Goal: Information Seeking & Learning: Find specific fact

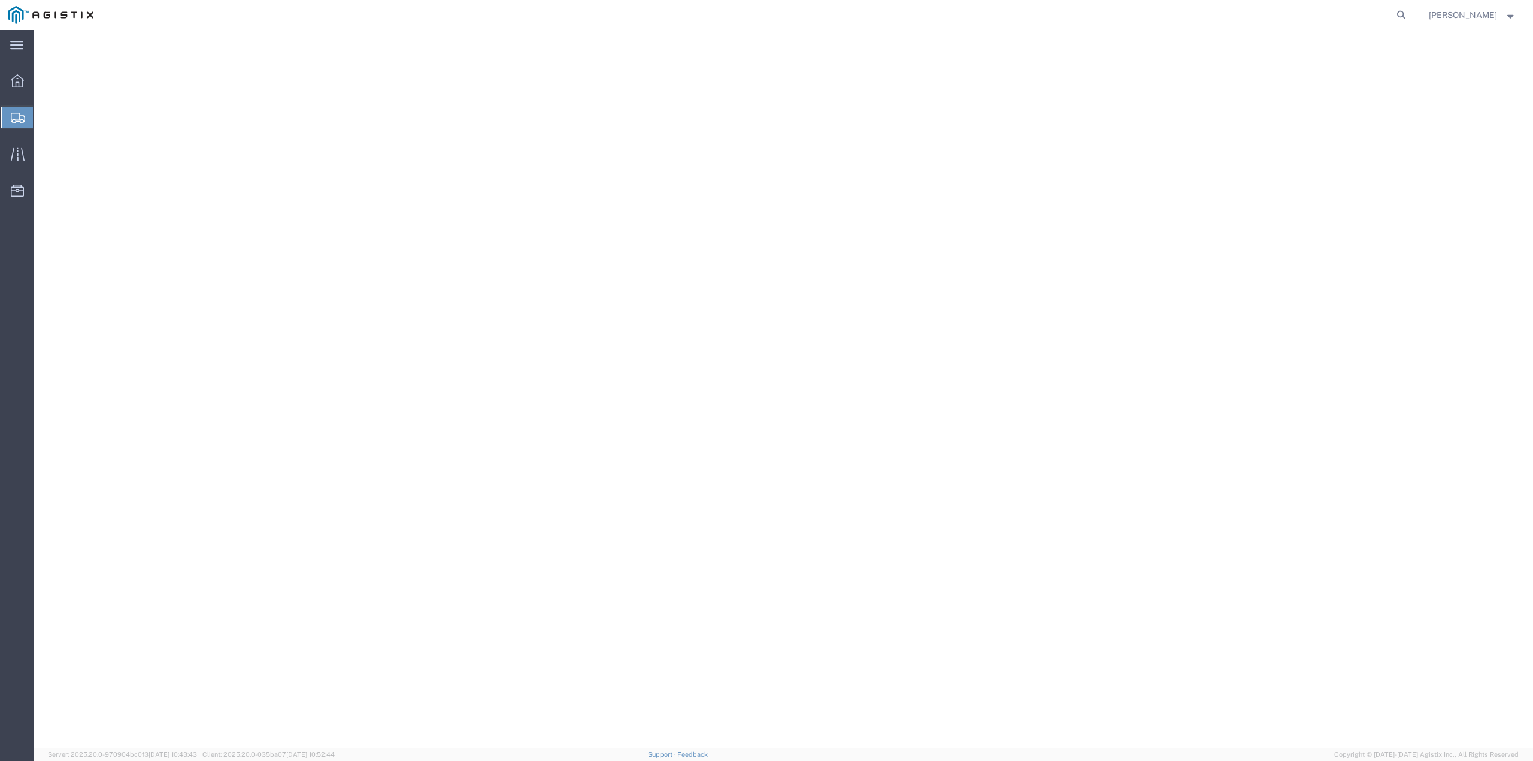
select select "COSTCENTER"
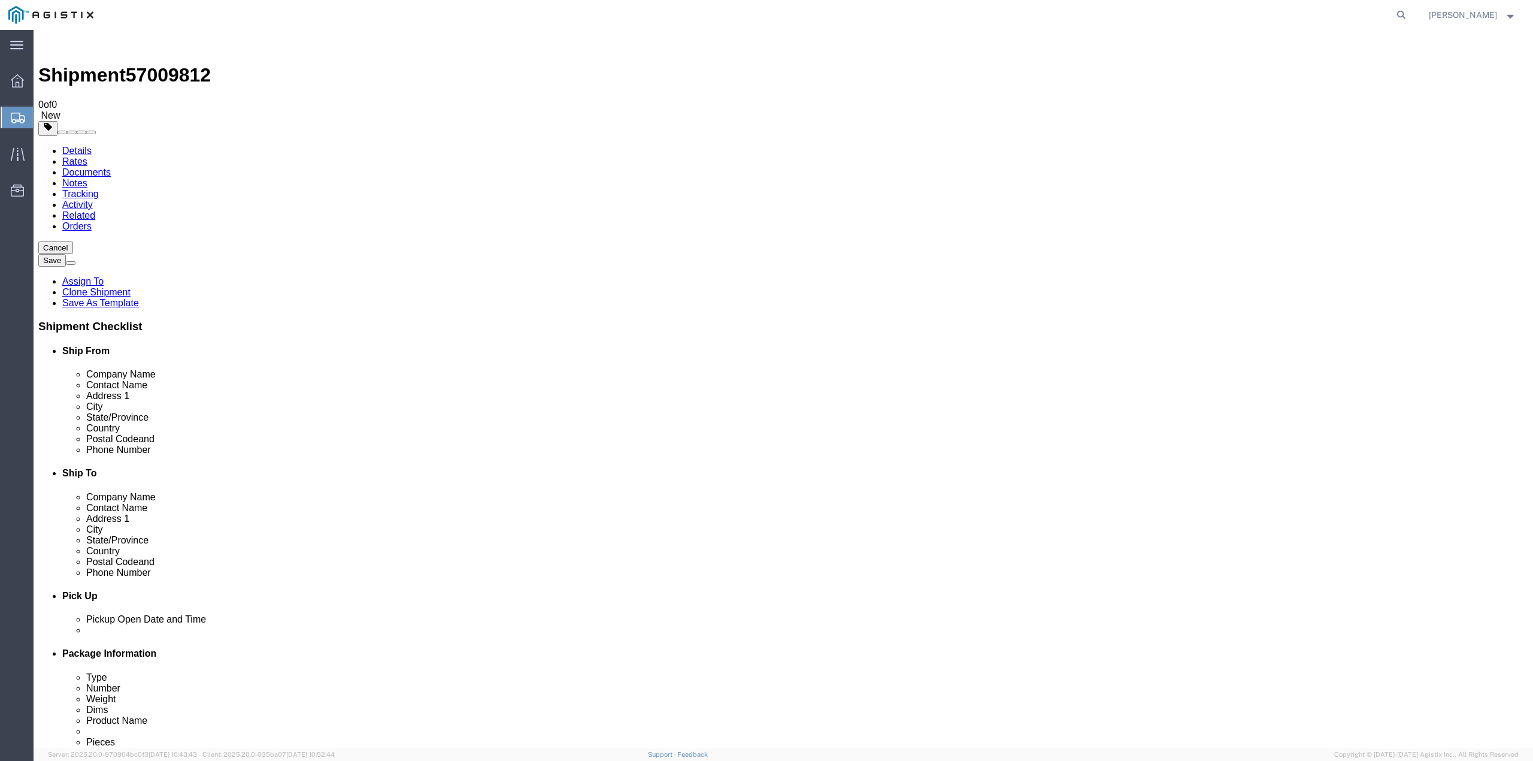
click link "Documents"
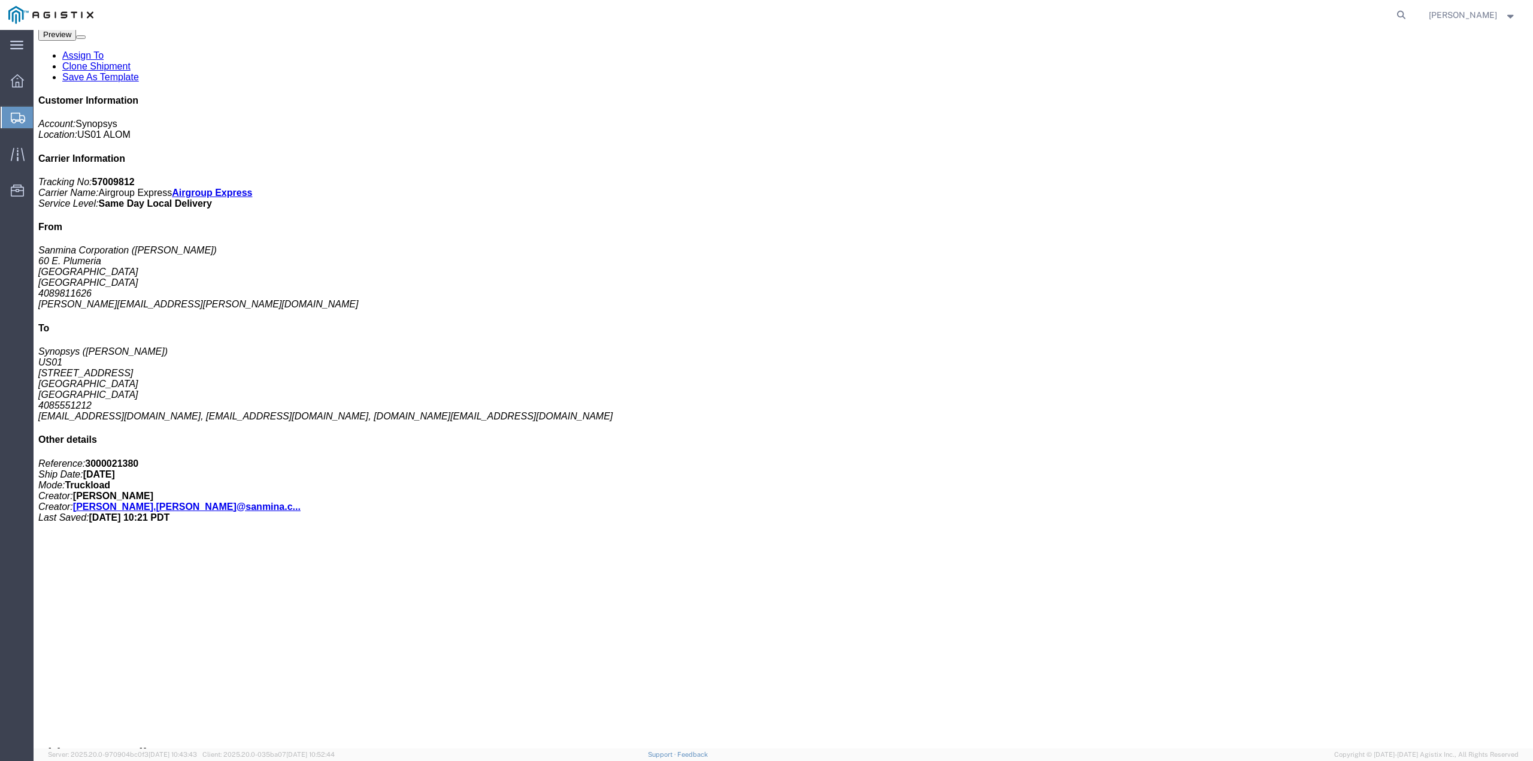
scroll to position [248, 0]
drag, startPoint x: 98, startPoint y: 253, endPoint x: 58, endPoint y: 255, distance: 40.2
click p "Serial: C075292"
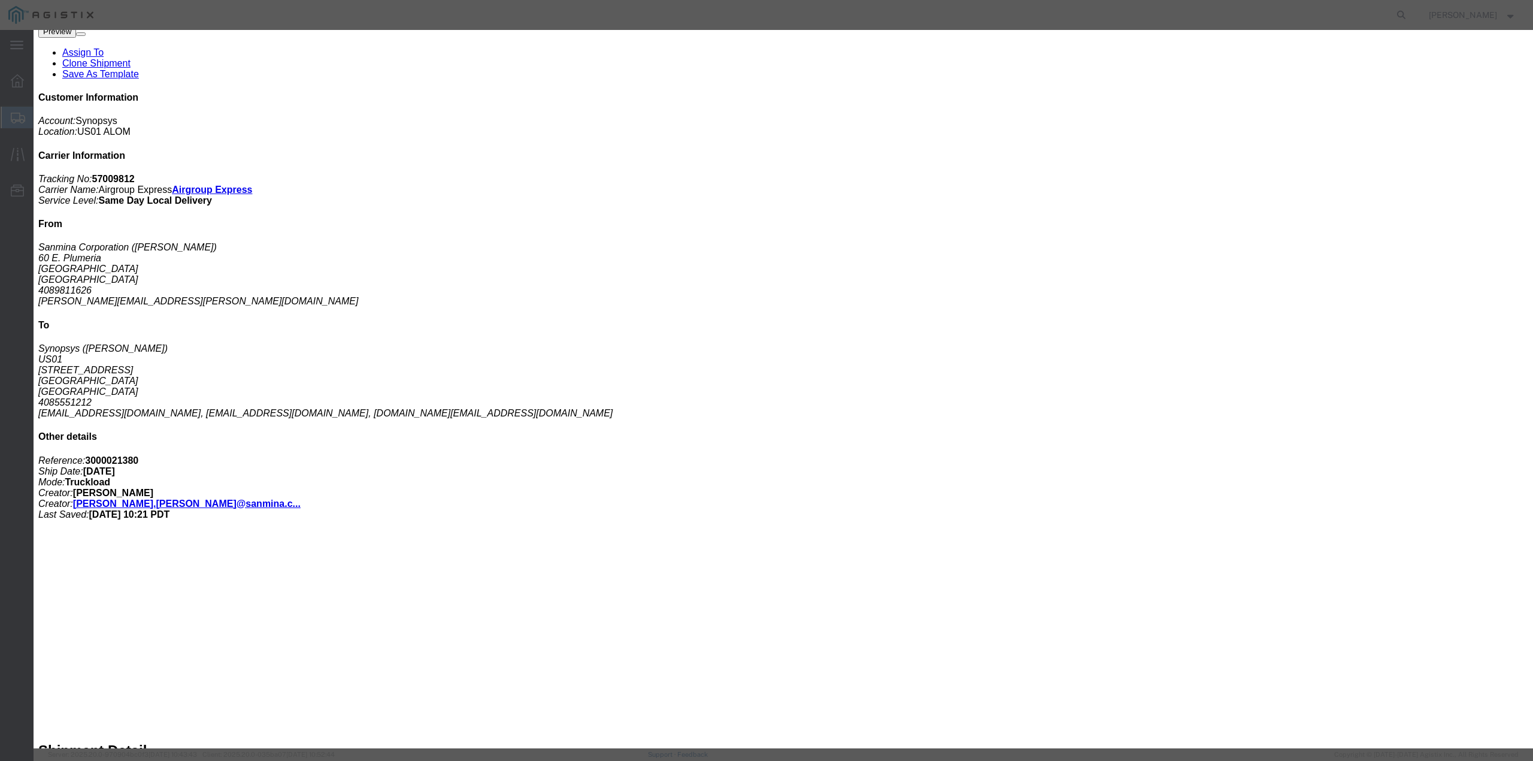
copy b "C075292"
click icon "button"
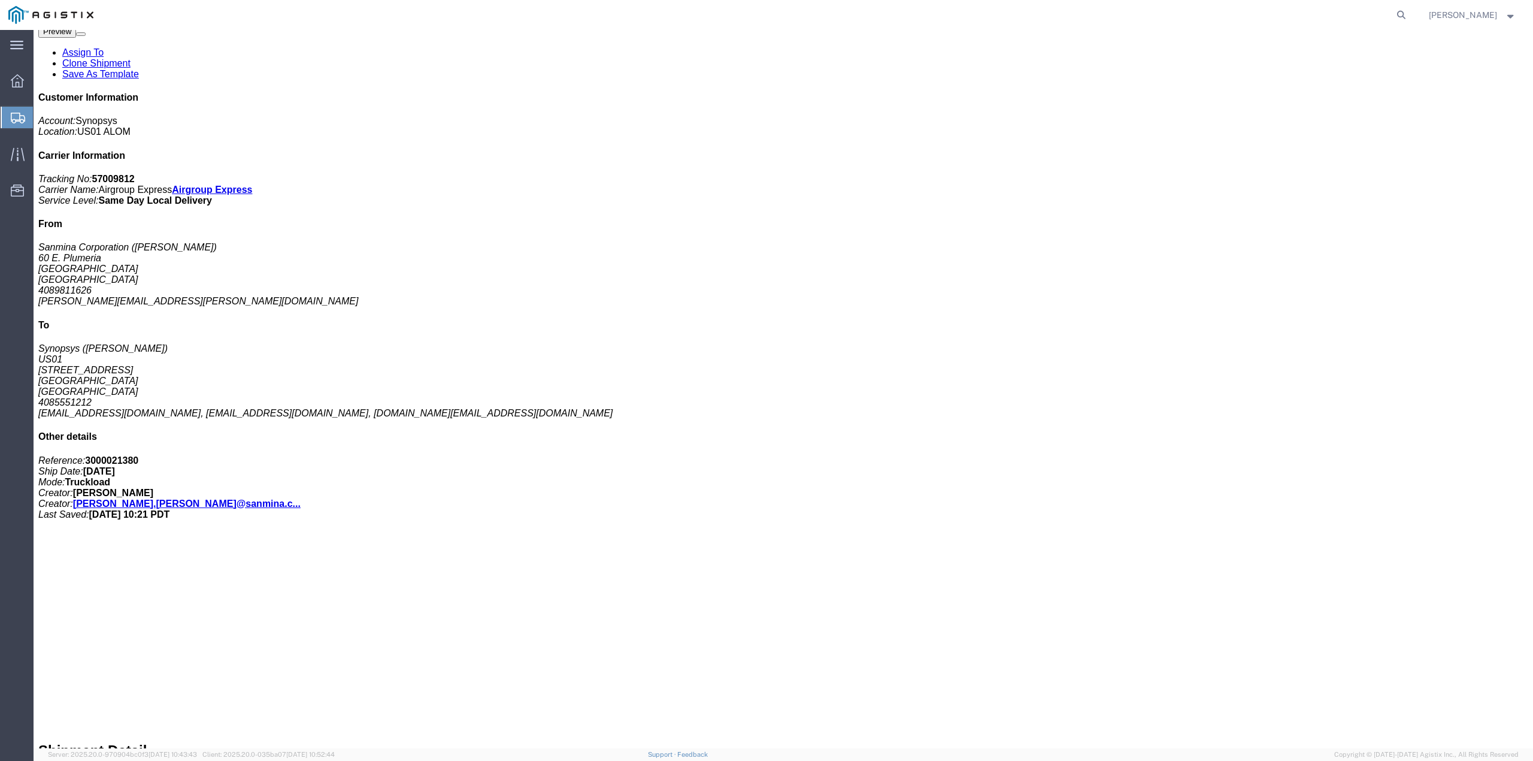
click link "Documents"
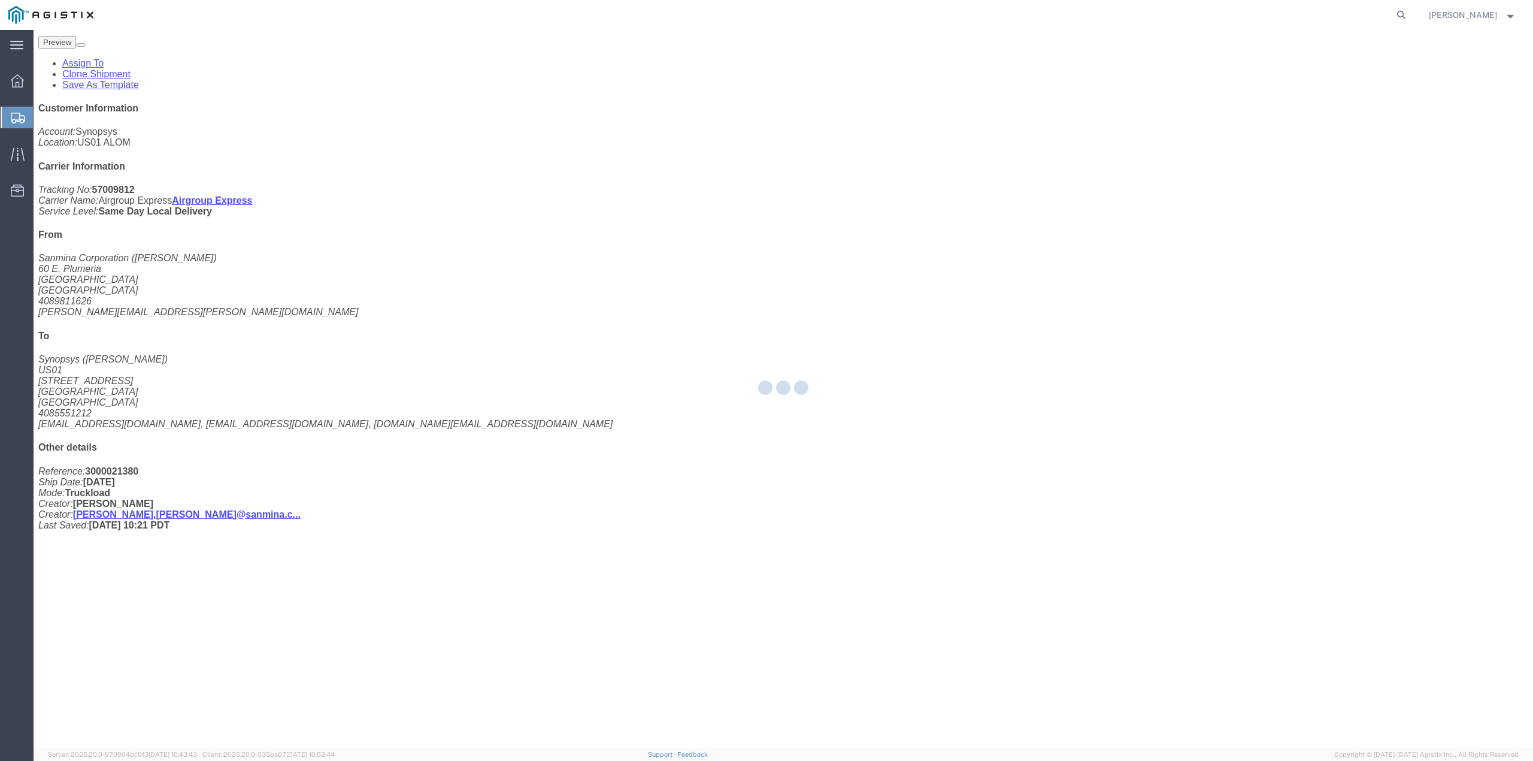
scroll to position [0, 0]
